Goal: Find specific page/section: Find specific page/section

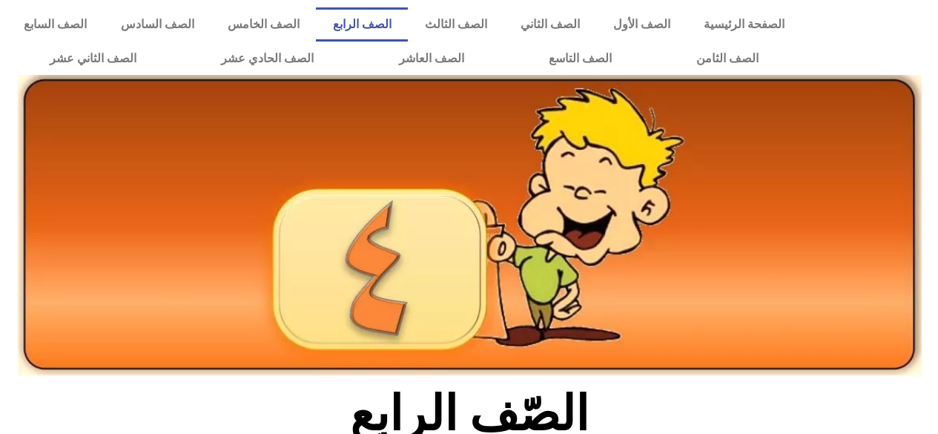
scroll to position [1, 0]
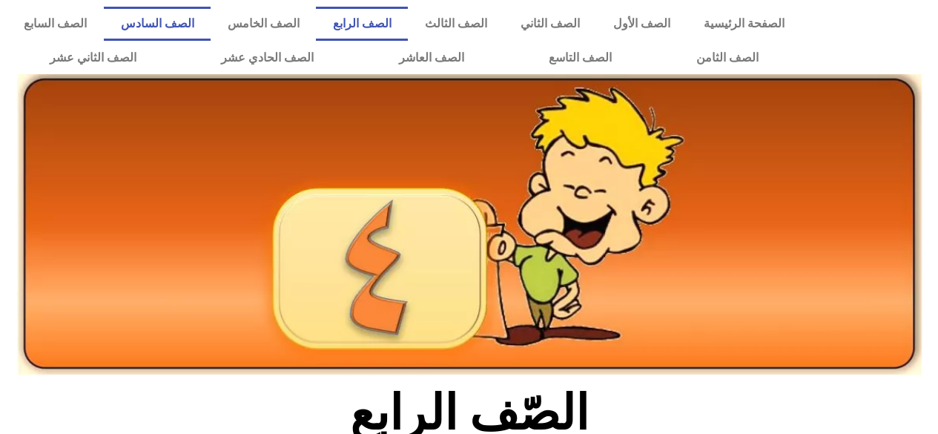
click at [211, 17] on link "الصف السادس" at bounding box center [157, 24] width 107 height 34
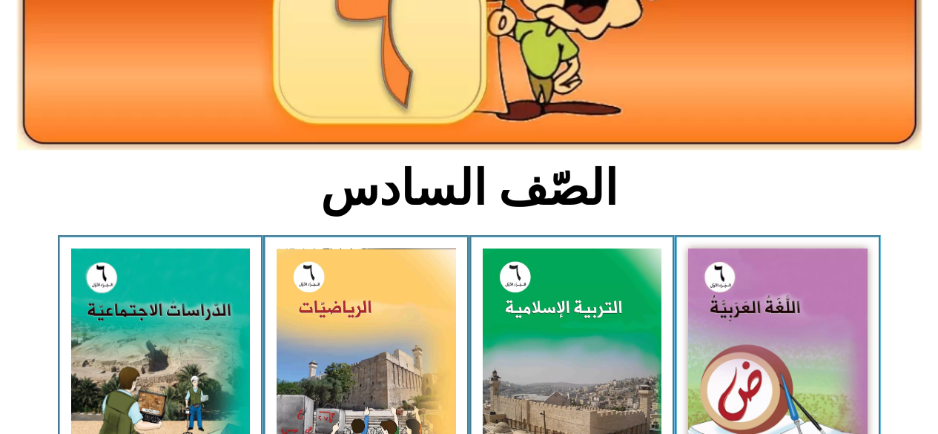
scroll to position [237, 0]
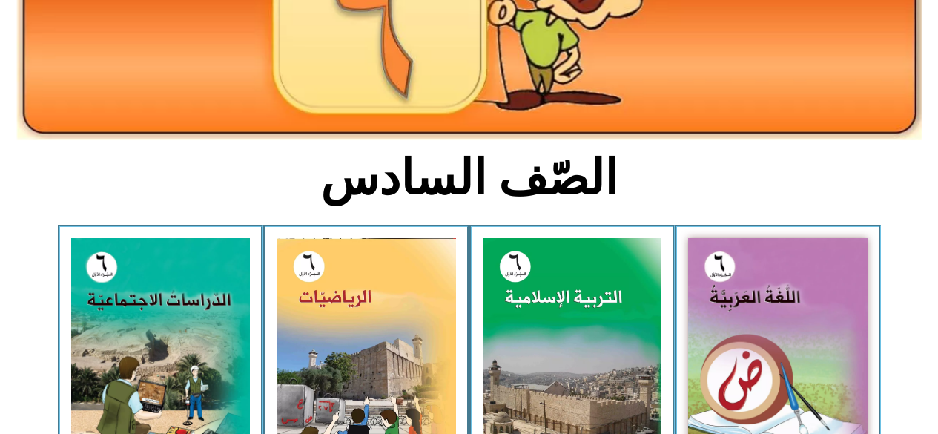
click at [558, 367] on img at bounding box center [573, 349] width 180 height 223
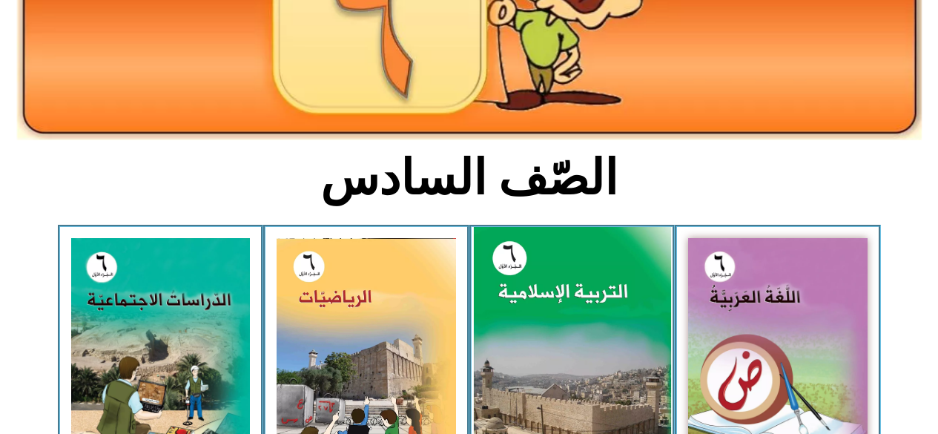
click at [545, 380] on img at bounding box center [571, 350] width 197 height 246
click at [547, 386] on img at bounding box center [571, 350] width 197 height 246
click at [541, 391] on img at bounding box center [571, 350] width 197 height 246
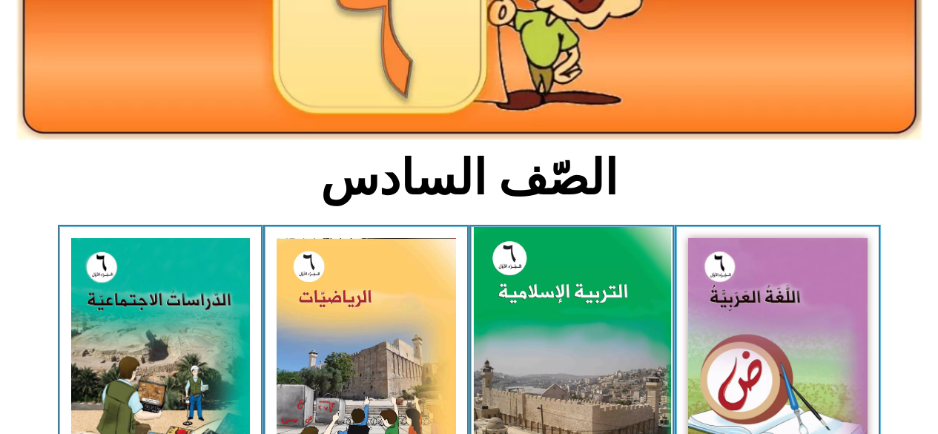
click at [539, 397] on img at bounding box center [571, 350] width 197 height 246
click at [532, 398] on img at bounding box center [571, 350] width 197 height 246
click at [534, 401] on img at bounding box center [571, 350] width 197 height 246
click at [523, 381] on img at bounding box center [571, 350] width 197 height 246
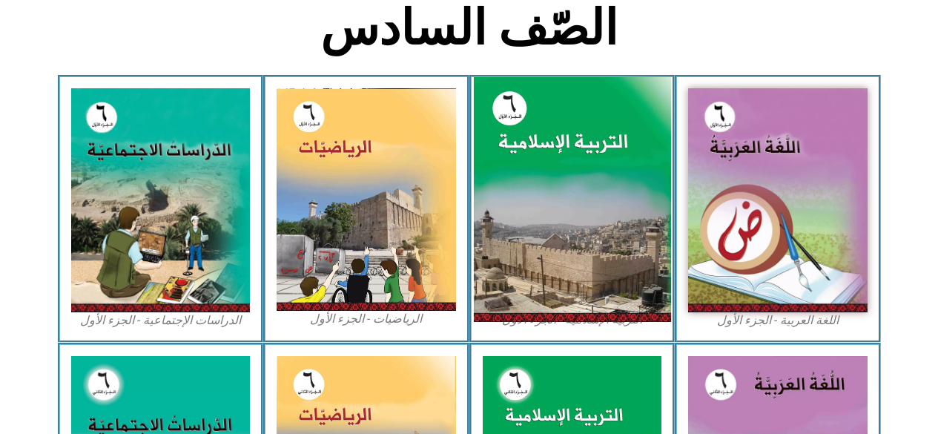
scroll to position [387, 0]
click at [539, 246] on img at bounding box center [571, 200] width 197 height 246
click at [605, 248] on img at bounding box center [571, 200] width 197 height 246
click at [538, 254] on img at bounding box center [571, 200] width 197 height 246
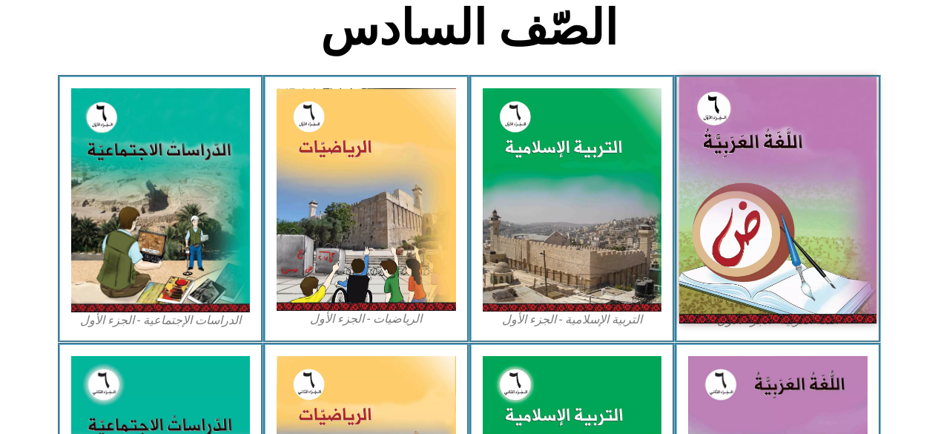
click at [590, 203] on img at bounding box center [573, 199] width 180 height 223
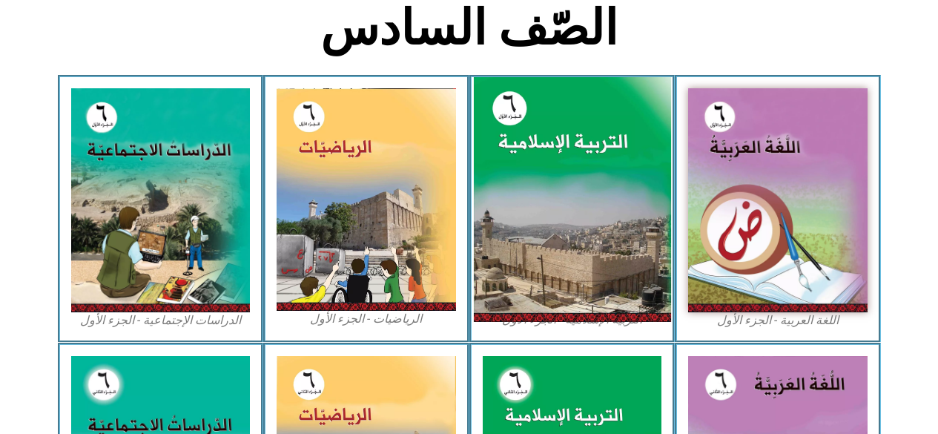
click at [600, 188] on img at bounding box center [571, 200] width 197 height 246
click at [601, 196] on img at bounding box center [571, 200] width 197 height 246
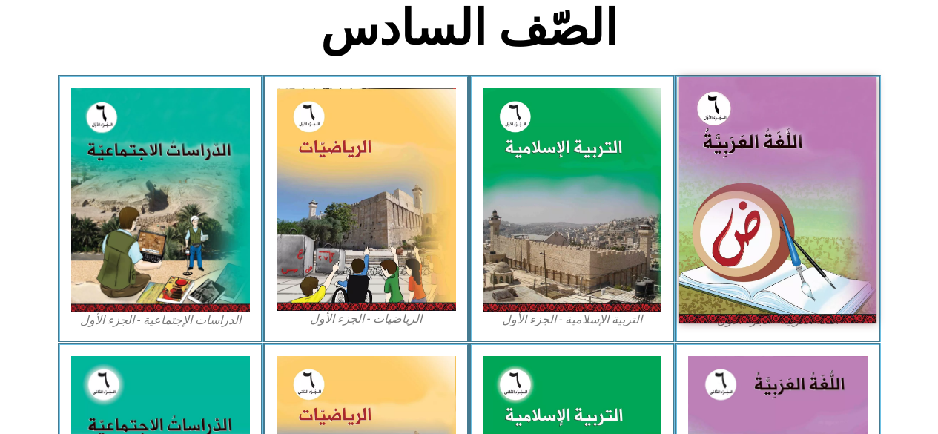
click at [616, 143] on img at bounding box center [573, 199] width 180 height 223
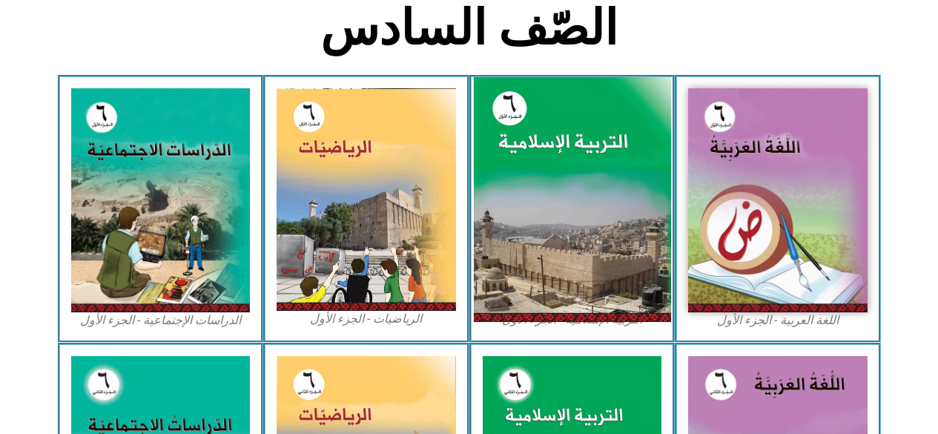
click at [558, 209] on img at bounding box center [571, 200] width 197 height 246
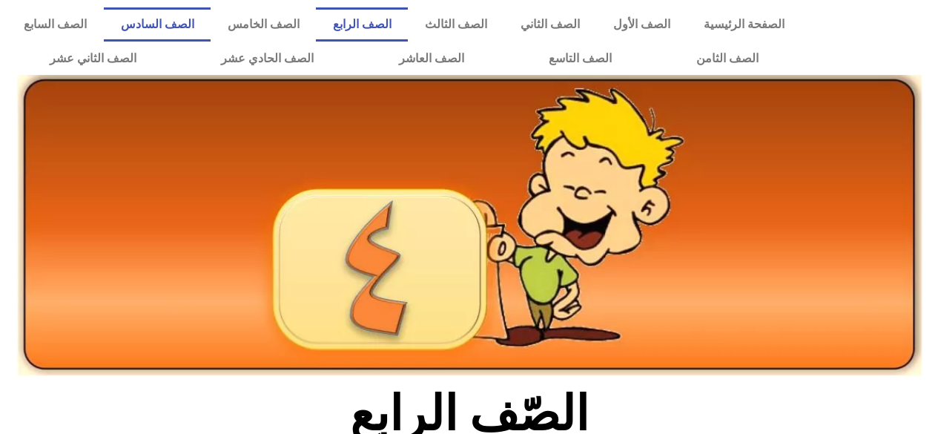
click at [211, 24] on link "الصف السادس" at bounding box center [157, 24] width 107 height 34
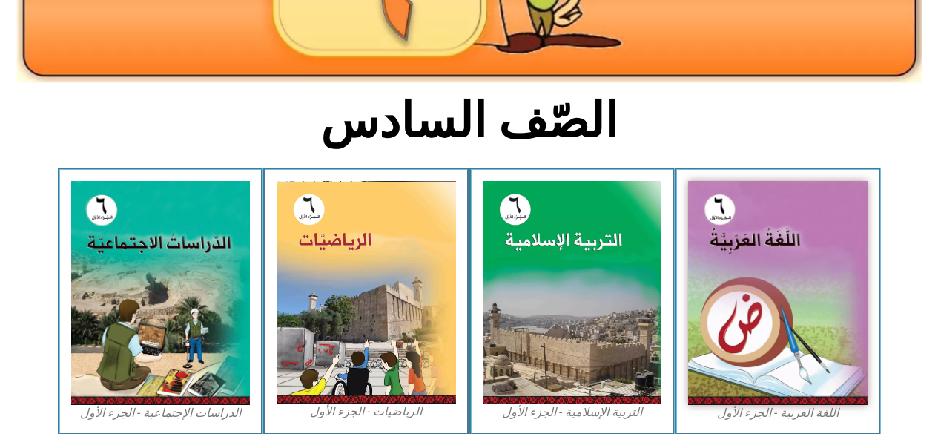
scroll to position [294, 0]
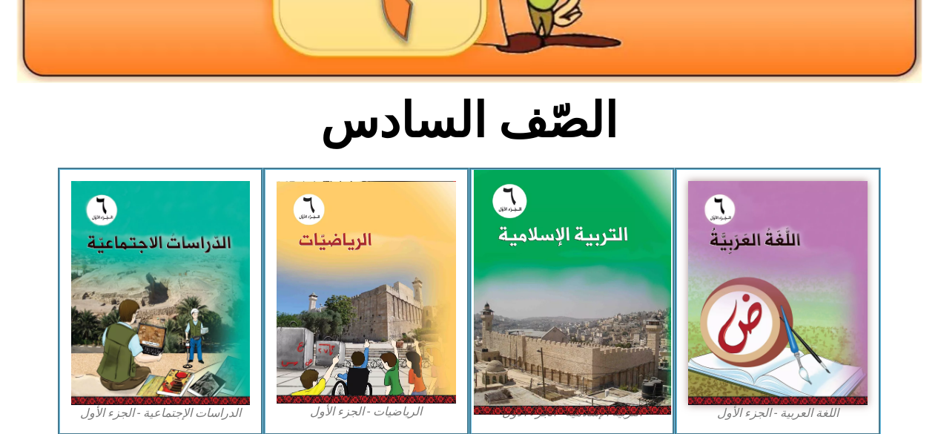
click at [555, 317] on img at bounding box center [571, 293] width 197 height 246
click at [624, 328] on img at bounding box center [571, 293] width 197 height 246
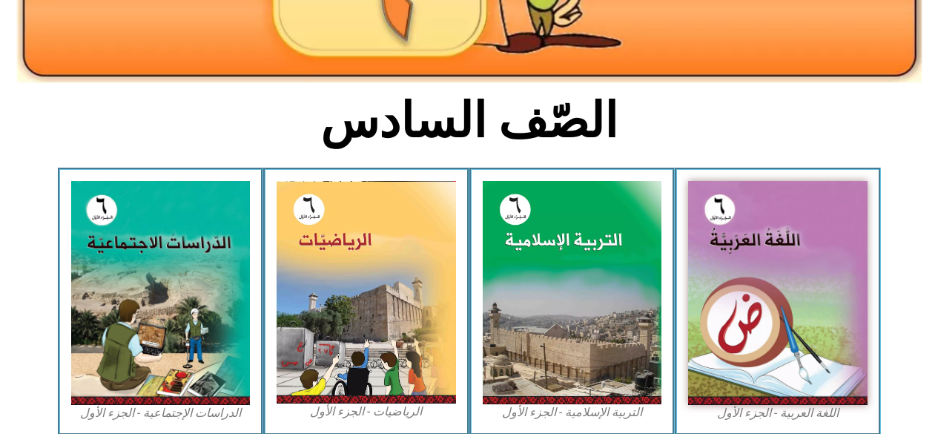
click at [584, 347] on img at bounding box center [573, 292] width 180 height 223
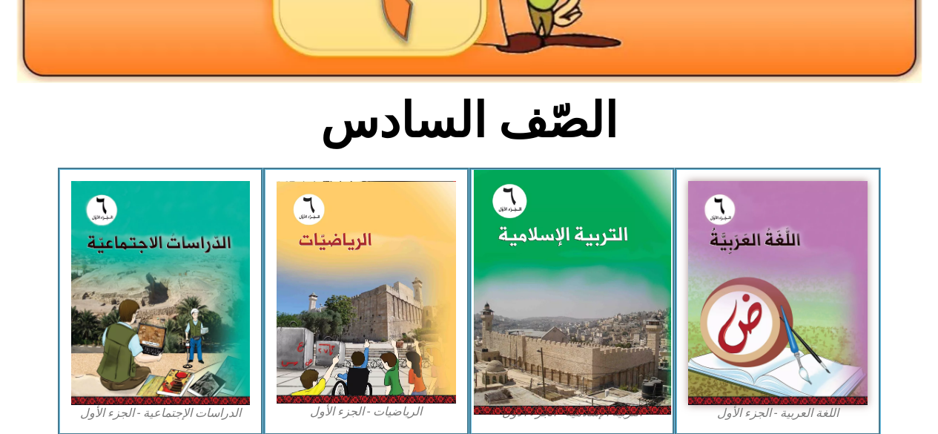
click at [584, 347] on img at bounding box center [571, 293] width 197 height 246
click at [582, 351] on img at bounding box center [571, 293] width 197 height 246
click at [599, 364] on img at bounding box center [571, 293] width 197 height 246
click at [605, 375] on img at bounding box center [571, 293] width 197 height 246
click at [611, 392] on img at bounding box center [571, 293] width 197 height 246
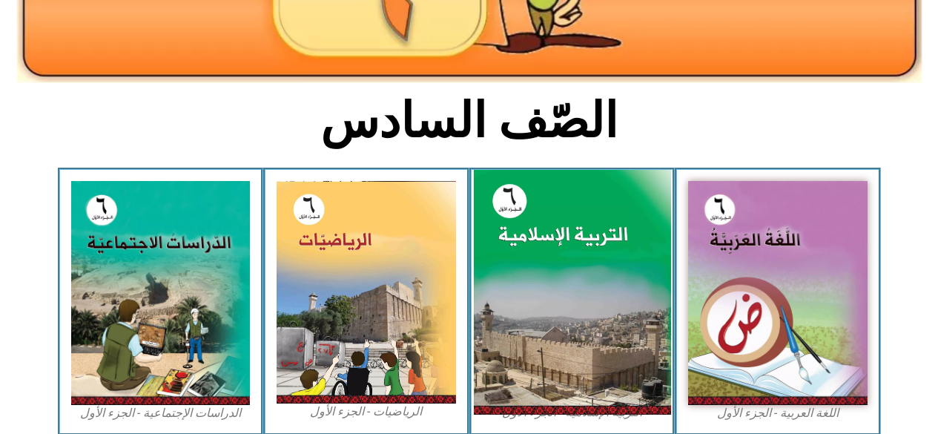
click at [618, 400] on img at bounding box center [571, 293] width 197 height 246
click at [628, 395] on img at bounding box center [571, 293] width 197 height 246
click at [625, 378] on img at bounding box center [571, 293] width 197 height 246
click at [622, 383] on img at bounding box center [571, 293] width 197 height 246
click at [624, 383] on img at bounding box center [571, 293] width 197 height 246
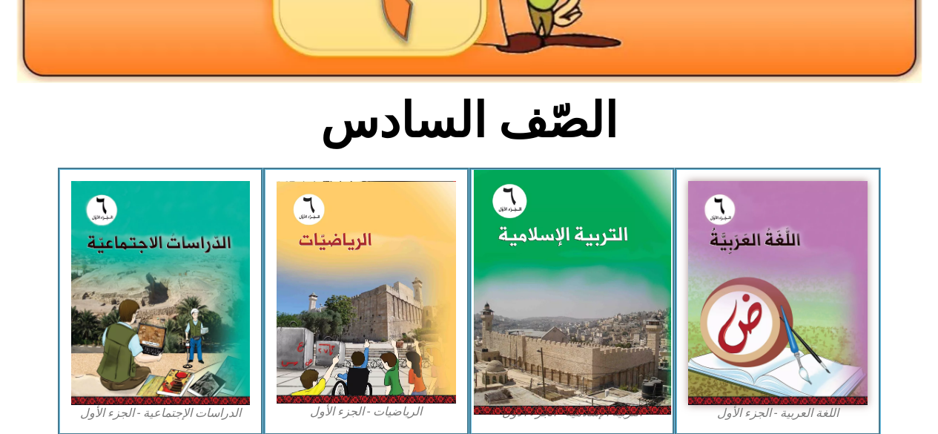
click at [615, 363] on img at bounding box center [571, 293] width 197 height 246
click at [612, 375] on img at bounding box center [571, 293] width 197 height 246
click at [609, 381] on img at bounding box center [571, 293] width 197 height 246
click at [605, 387] on img at bounding box center [571, 293] width 197 height 246
click at [590, 352] on img at bounding box center [571, 293] width 197 height 246
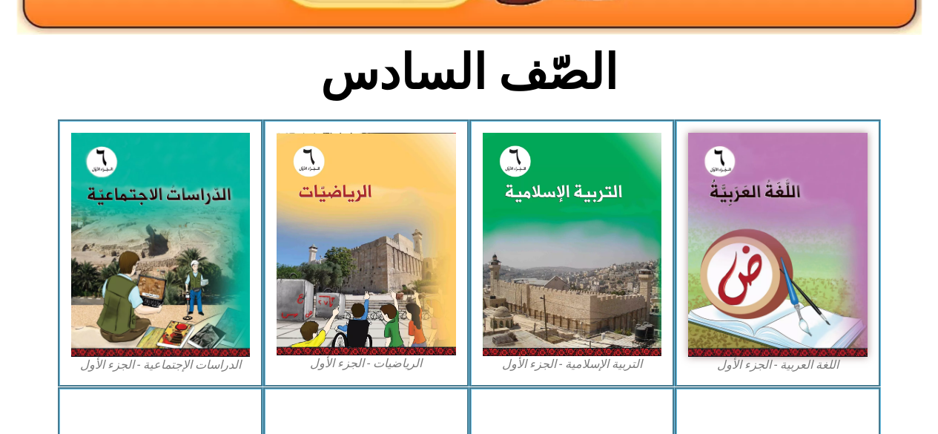
scroll to position [370, 0]
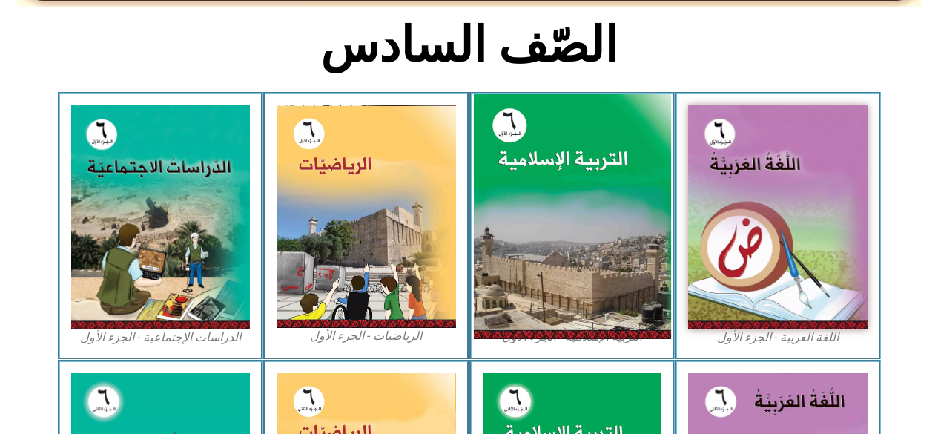
click at [547, 298] on img at bounding box center [571, 217] width 197 height 246
click at [625, 280] on img at bounding box center [571, 217] width 197 height 246
click at [533, 272] on img at bounding box center [571, 217] width 197 height 246
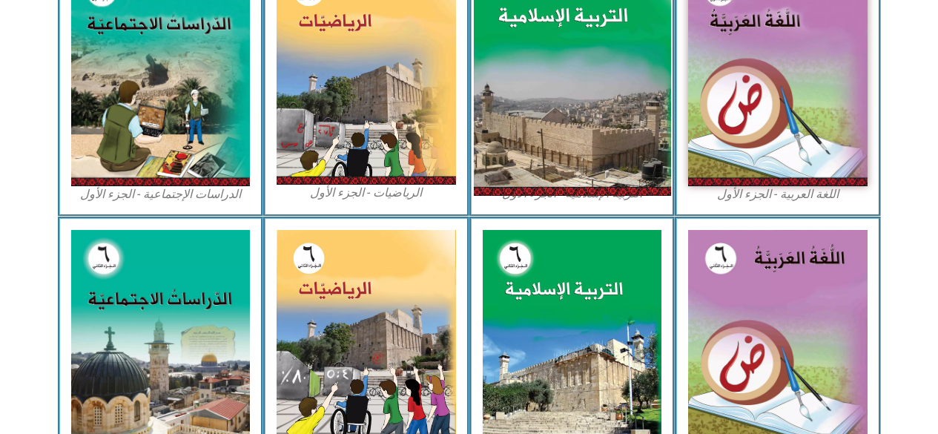
scroll to position [515, 0]
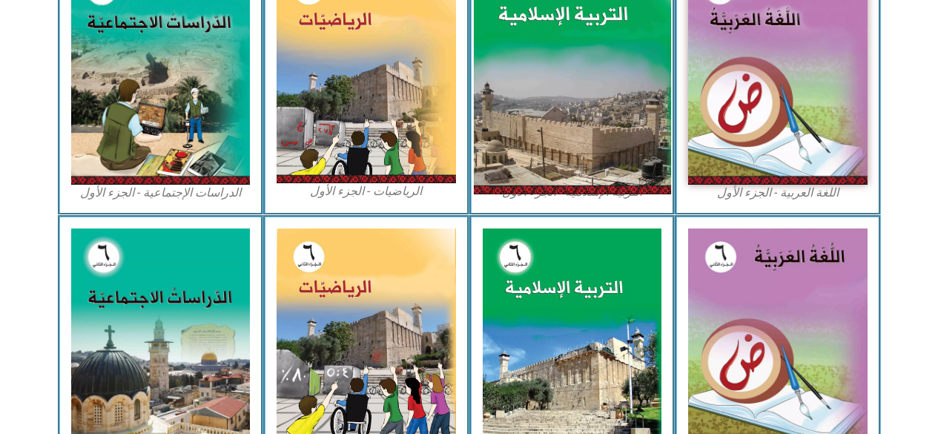
click at [605, 134] on img at bounding box center [571, 73] width 197 height 246
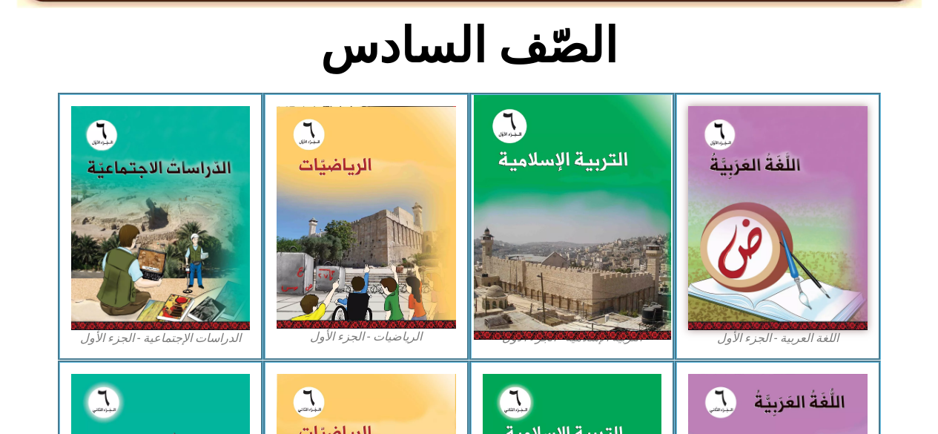
scroll to position [361, 0]
